Goal: Navigation & Orientation: Find specific page/section

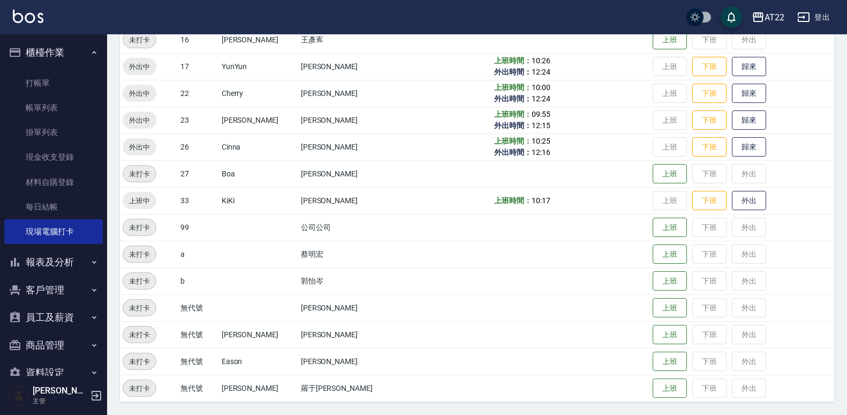
scroll to position [24, 0]
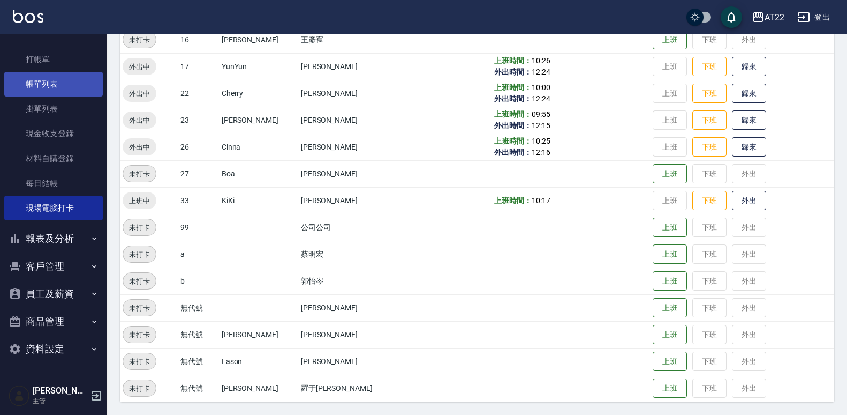
click at [74, 92] on link "帳單列表" at bounding box center [53, 84] width 99 height 25
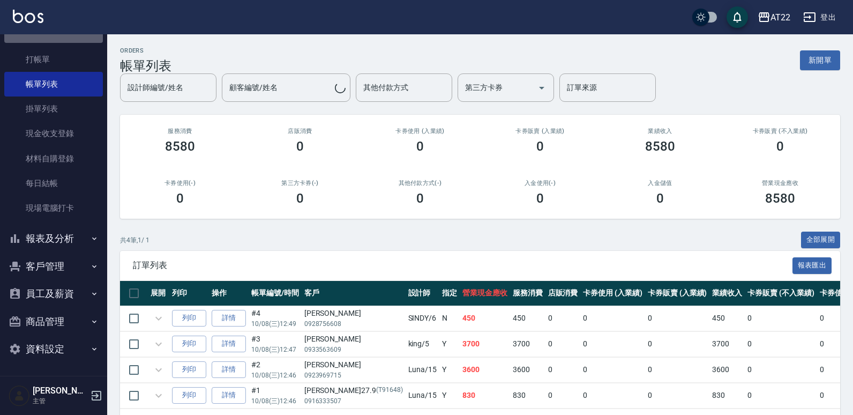
click at [80, 43] on button "櫃檯作業" at bounding box center [53, 29] width 99 height 28
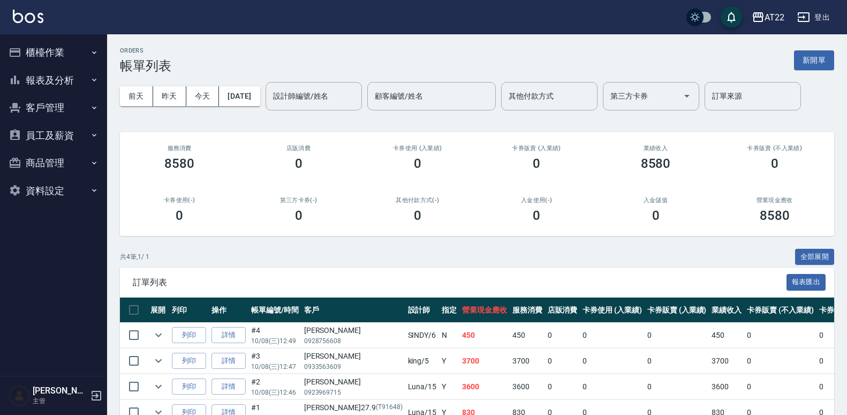
click at [89, 134] on button "員工及薪資" at bounding box center [53, 136] width 99 height 28
click at [76, 78] on button "報表及分析" at bounding box center [53, 80] width 99 height 28
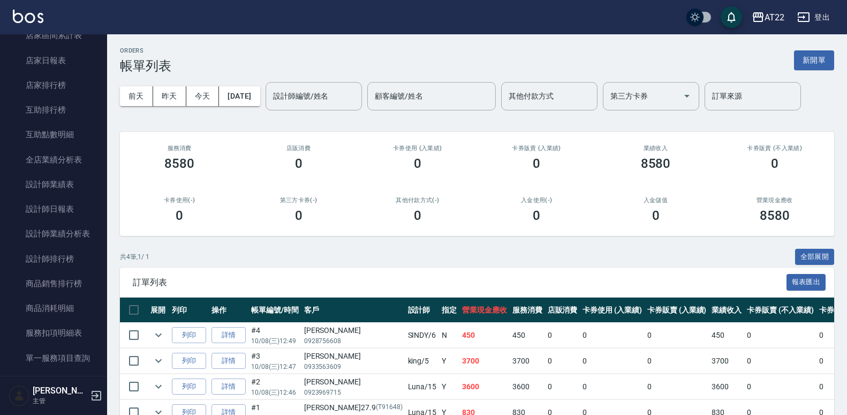
scroll to position [107, 0]
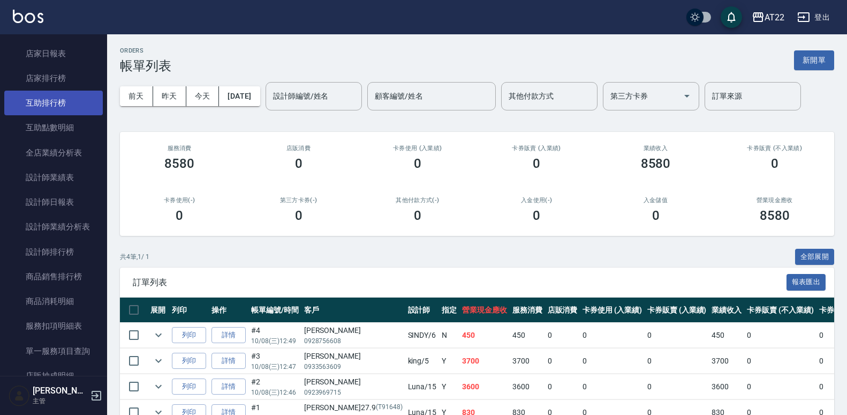
click at [66, 104] on link "互助排行榜" at bounding box center [53, 103] width 99 height 25
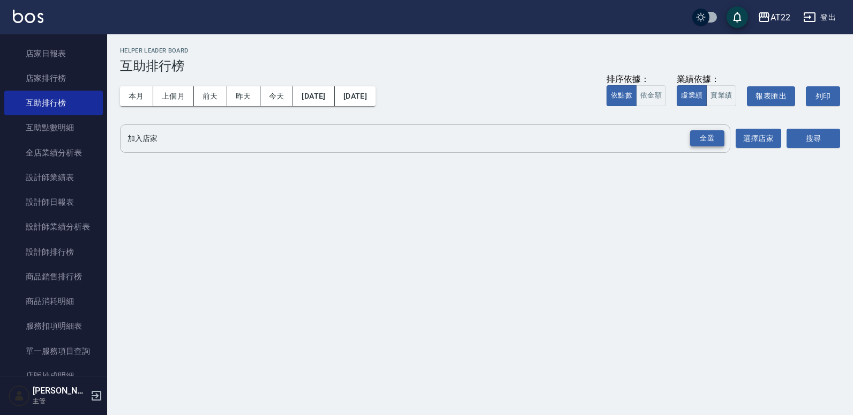
click at [706, 135] on div "全選" at bounding box center [707, 138] width 34 height 17
click at [134, 102] on button "本月" at bounding box center [136, 96] width 33 height 20
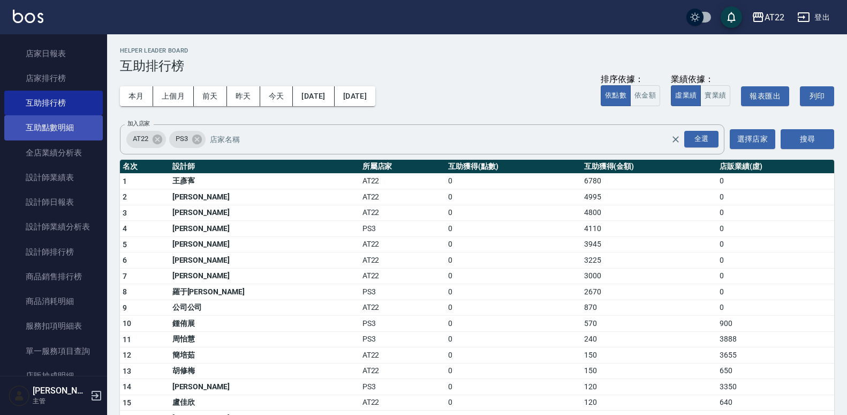
click at [74, 119] on link "互助點數明細" at bounding box center [53, 127] width 99 height 25
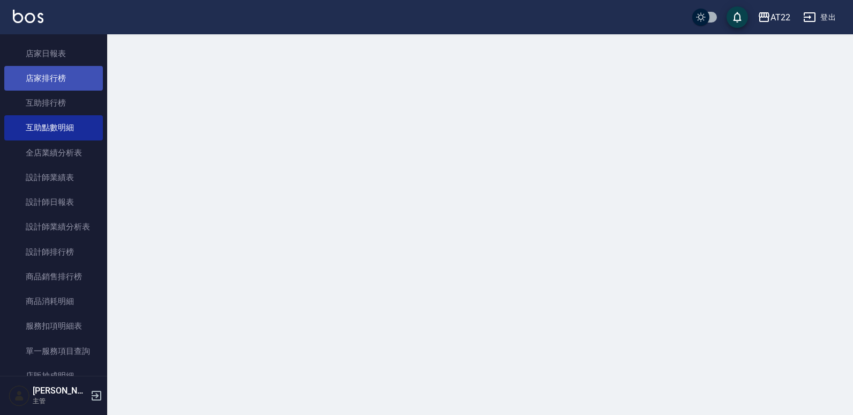
click at [76, 77] on link "店家排行榜" at bounding box center [53, 78] width 99 height 25
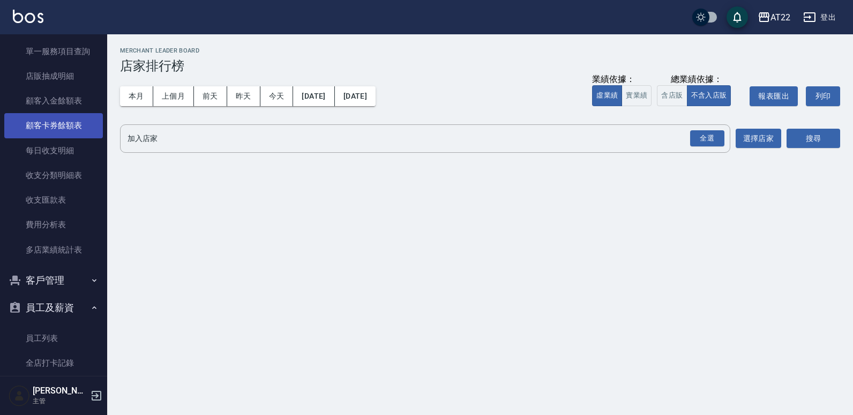
click at [91, 113] on link "顧客卡券餘額表" at bounding box center [53, 125] width 99 height 25
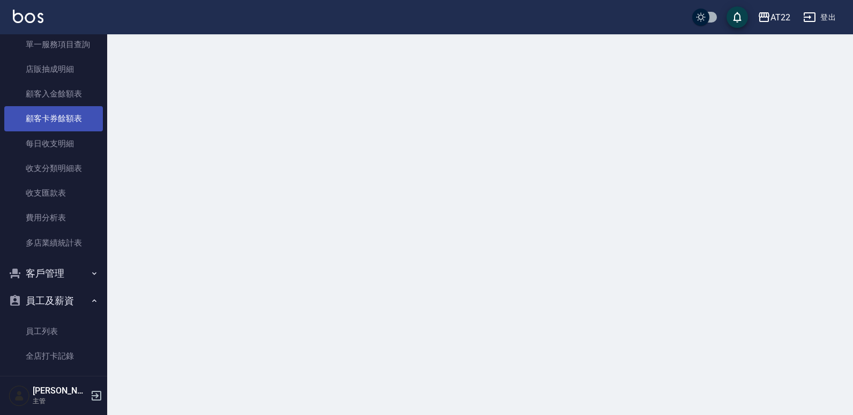
scroll to position [416, 0]
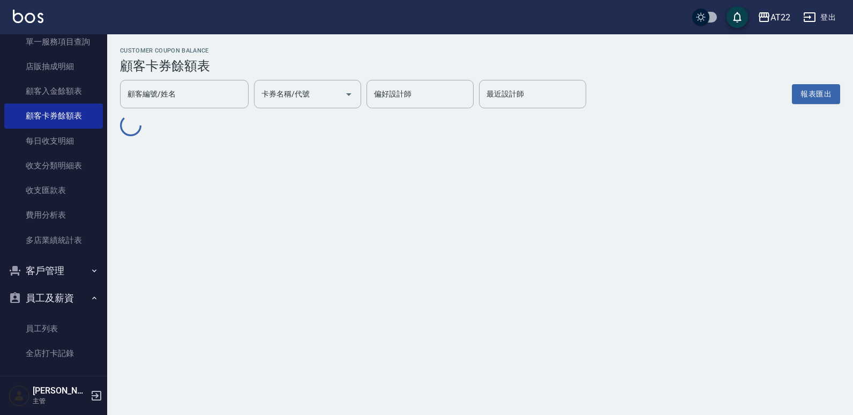
click at [82, 267] on button "客戶管理" at bounding box center [53, 271] width 99 height 28
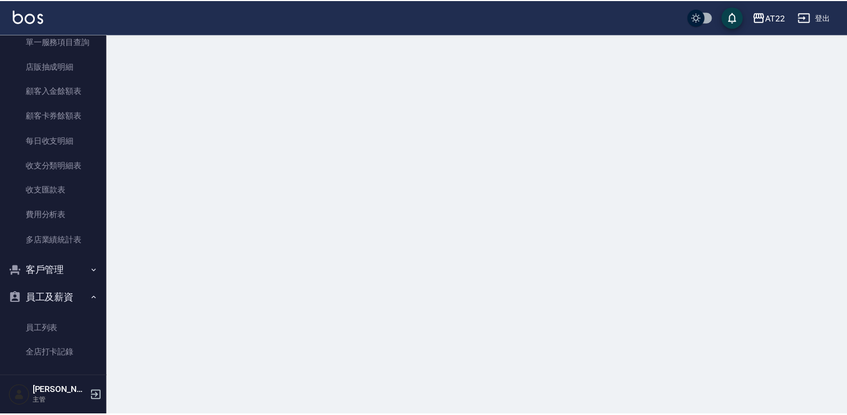
scroll to position [13, 0]
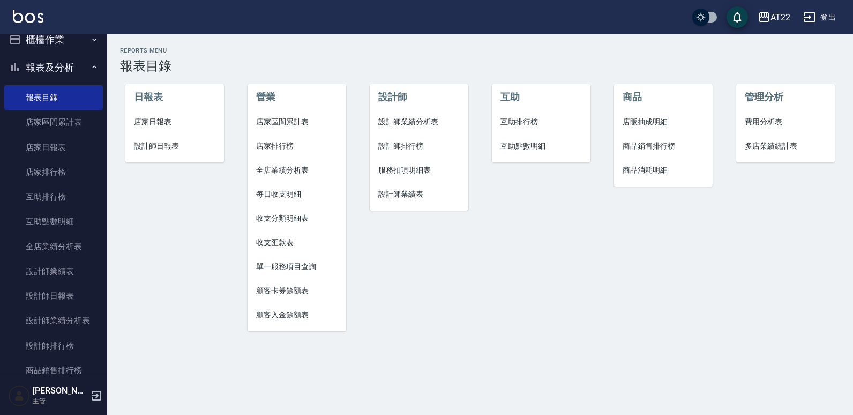
click at [78, 39] on button "櫃檯作業" at bounding box center [53, 40] width 99 height 28
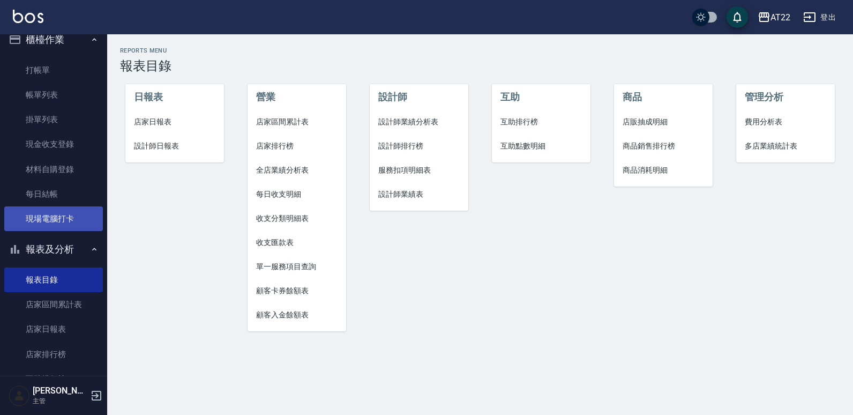
click at [71, 230] on link "現場電腦打卡" at bounding box center [53, 218] width 99 height 25
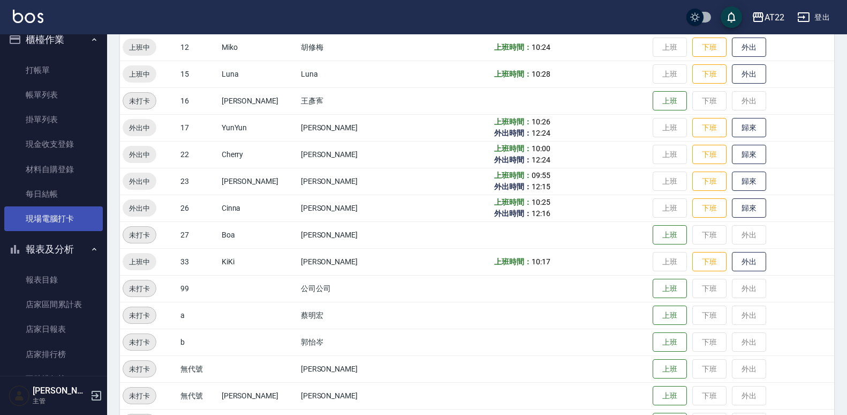
scroll to position [327, 0]
